Goal: Transaction & Acquisition: Purchase product/service

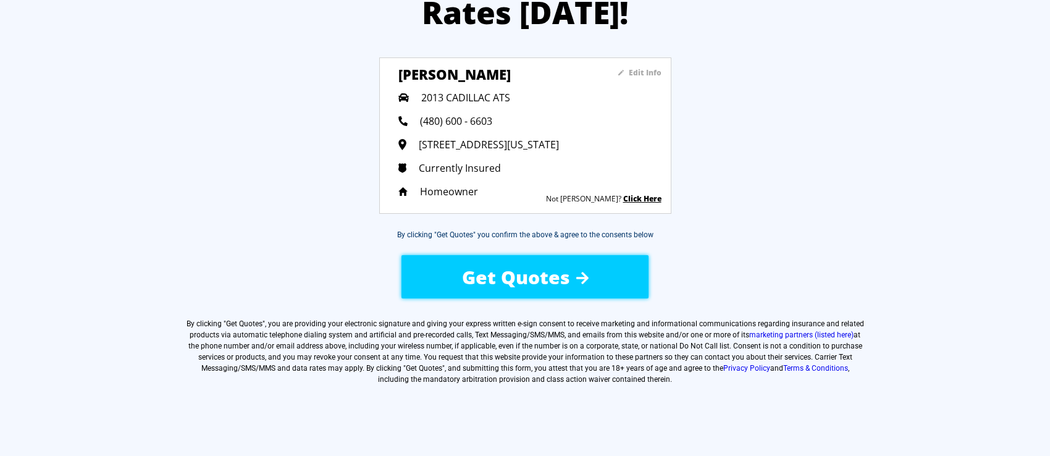
scroll to position [125, 0]
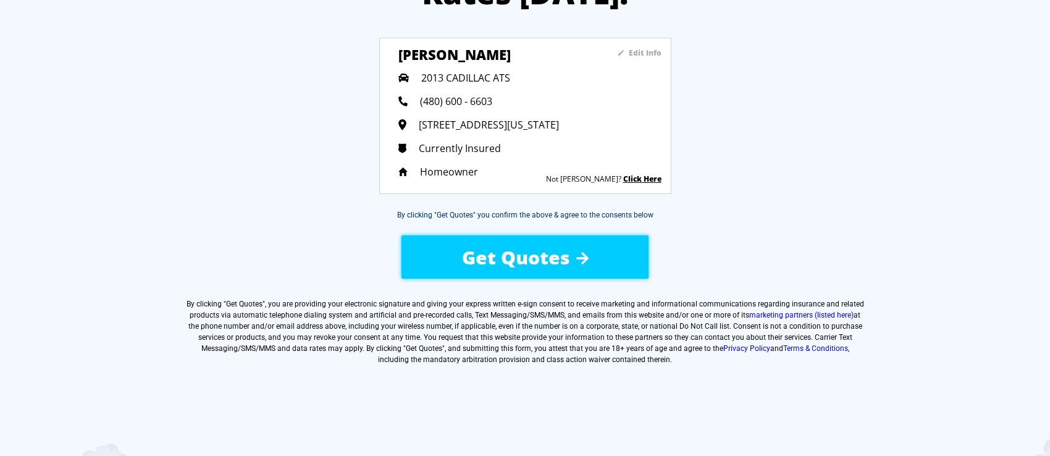
click at [654, 178] on link "Click Here" at bounding box center [642, 179] width 38 height 10
click at [635, 175] on div "Homeowner" at bounding box center [529, 172] width 263 height 14
click at [796, 195] on div "Let’s Drop Your Auto Insurance Rates [DATE]! Edit Info [PERSON_NAME] 2013 CADIL…" at bounding box center [525, 206] width 1050 height 602
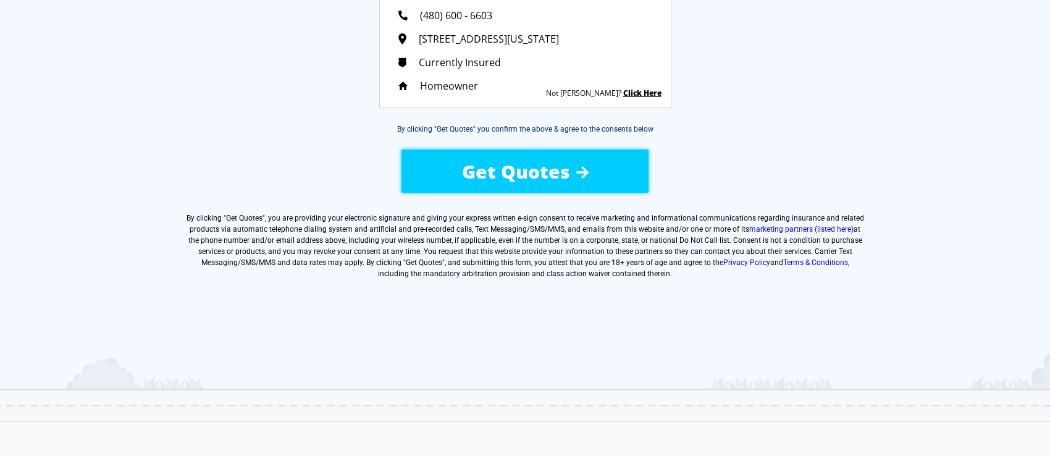
scroll to position [373, 0]
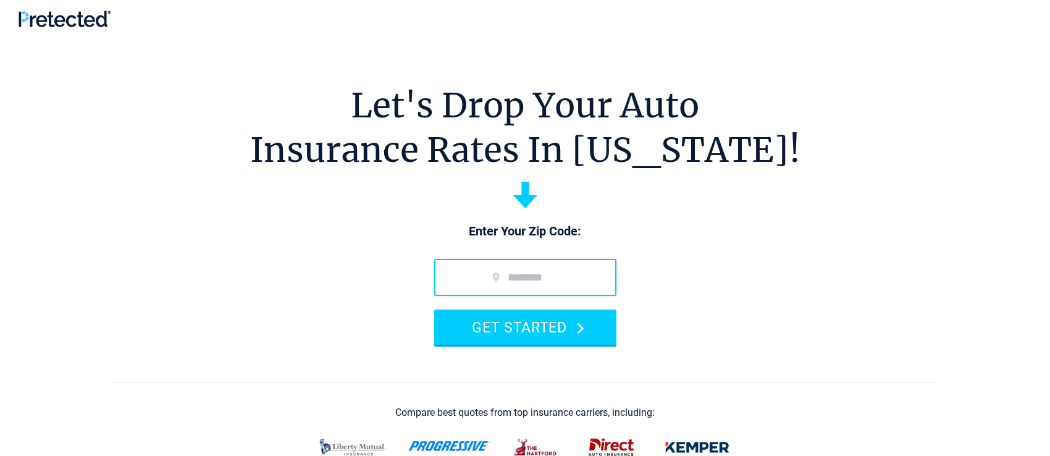
click at [593, 285] on input "zip code" at bounding box center [525, 277] width 182 height 37
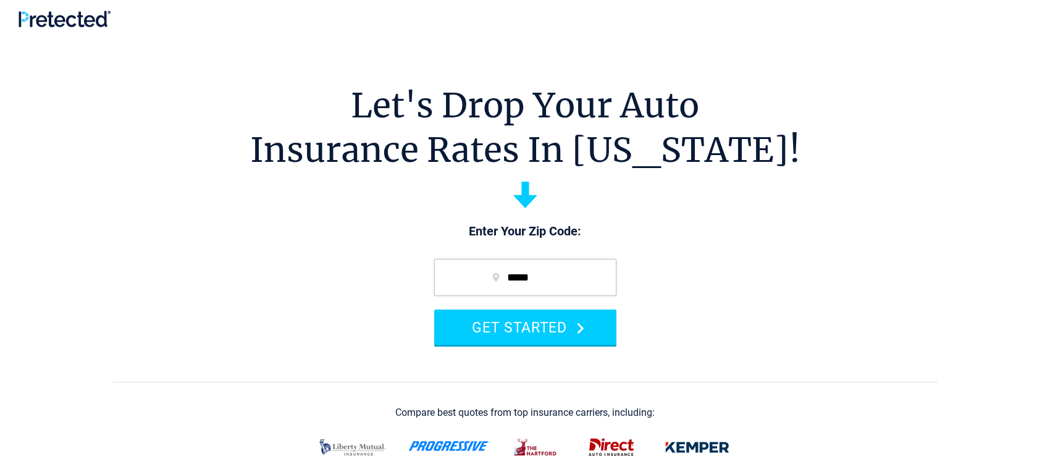
type input "*****"
drag, startPoint x: 1049, startPoint y: 92, endPoint x: 1052, endPoint y: 42, distance: 50.1
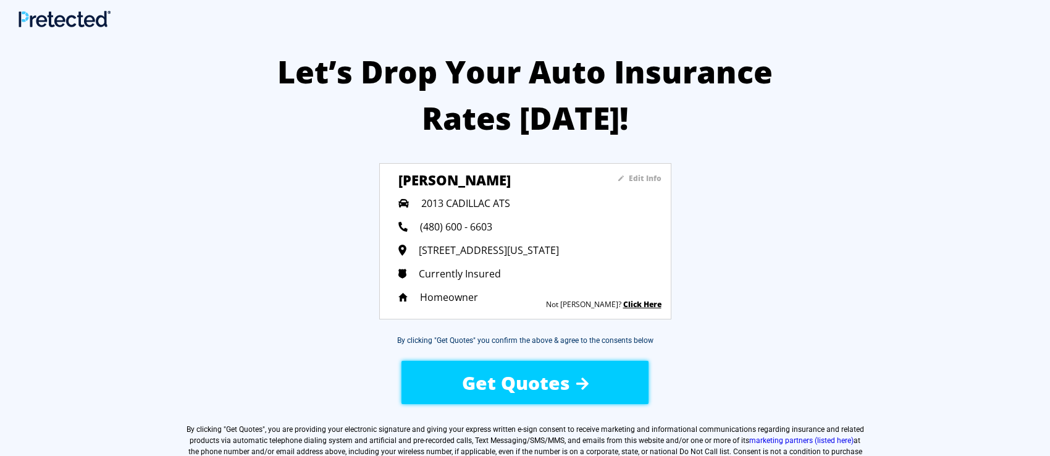
click at [644, 302] on div "Homeowner" at bounding box center [529, 297] width 263 height 14
click at [640, 302] on div "Edit Info Judith Nelson 2013 CADILLAC ATS (480) 600 - 6603 1758 W Agrarian Hill…" at bounding box center [529, 241] width 263 height 136
